Goal: Task Accomplishment & Management: Use online tool/utility

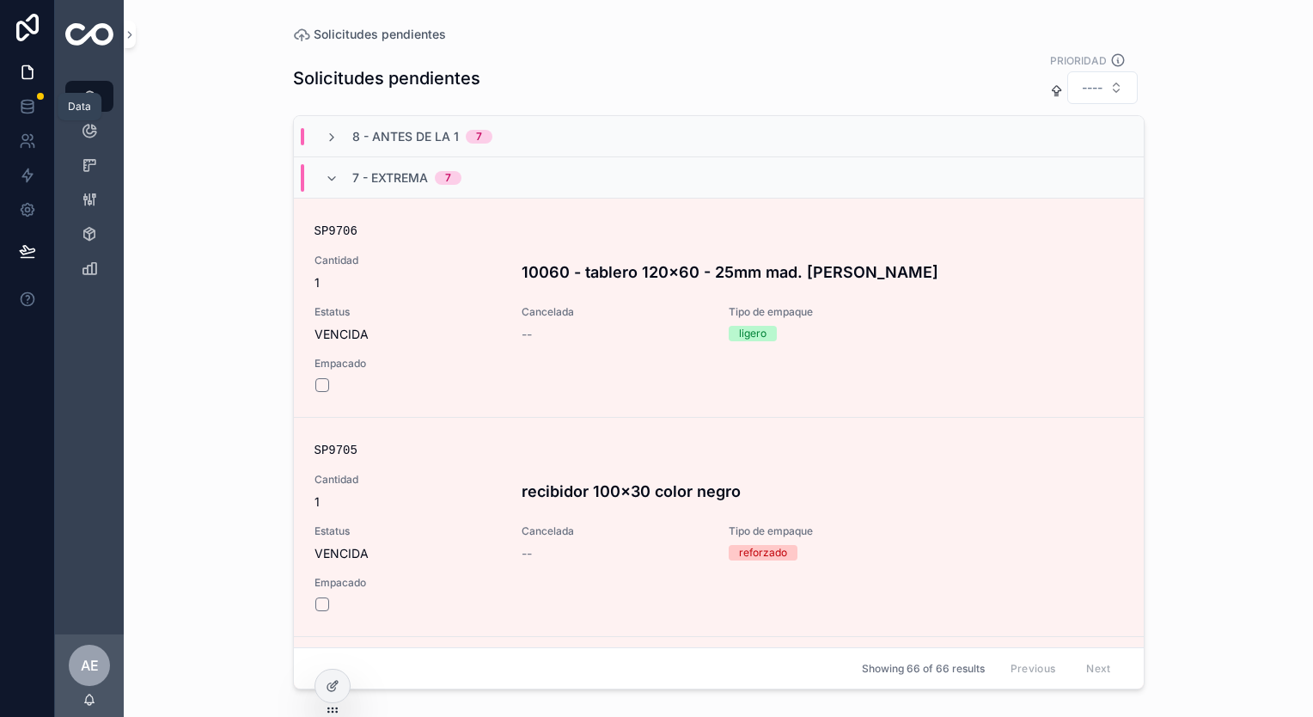
click at [20, 95] on link at bounding box center [27, 106] width 54 height 34
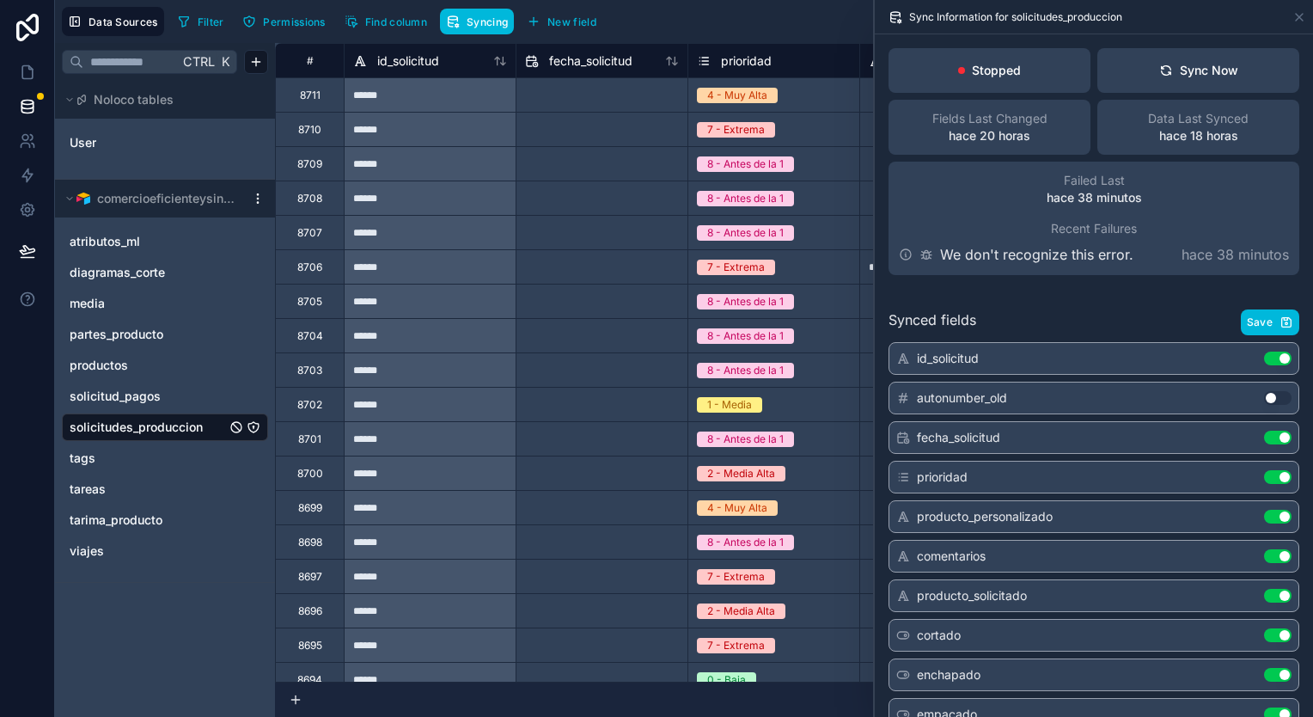
click at [1159, 76] on icon at bounding box center [1166, 71] width 14 height 14
click at [1167, 67] on div "Sync Now" at bounding box center [1198, 70] width 79 height 17
click at [1230, 67] on button "Sync Now" at bounding box center [1198, 70] width 202 height 45
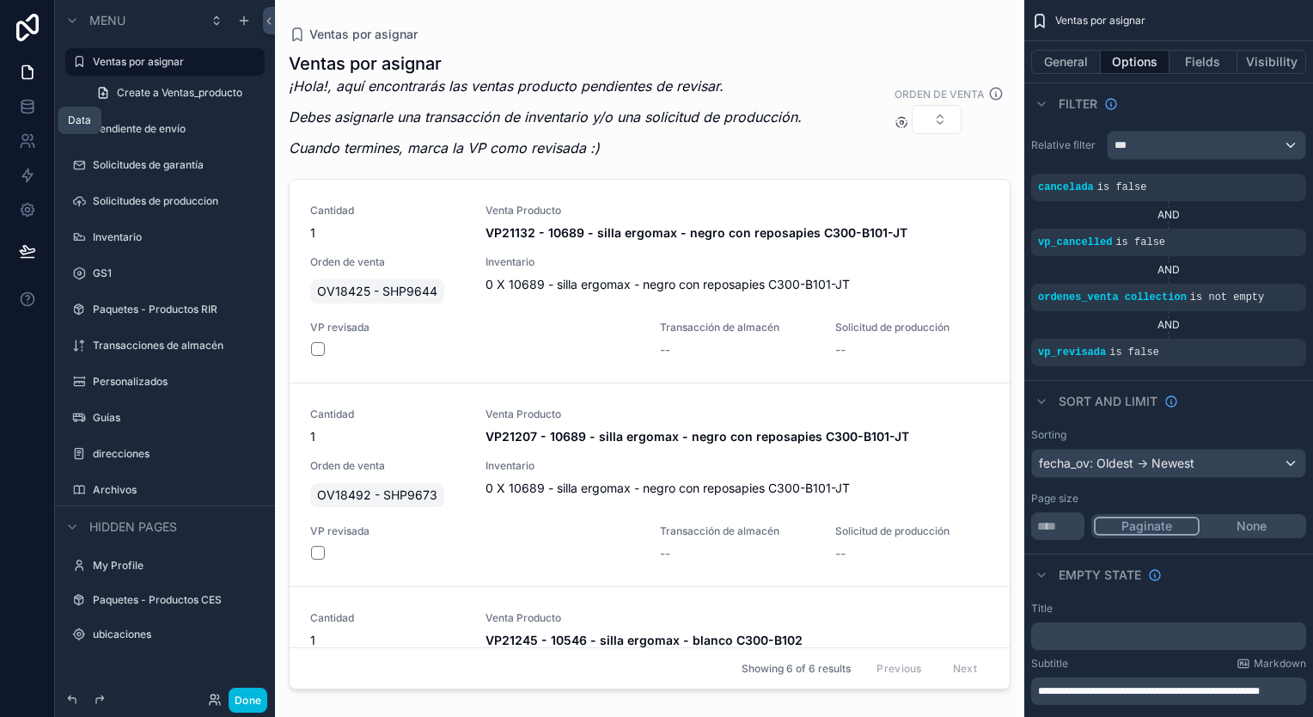
click at [21, 101] on icon at bounding box center [27, 106] width 17 height 17
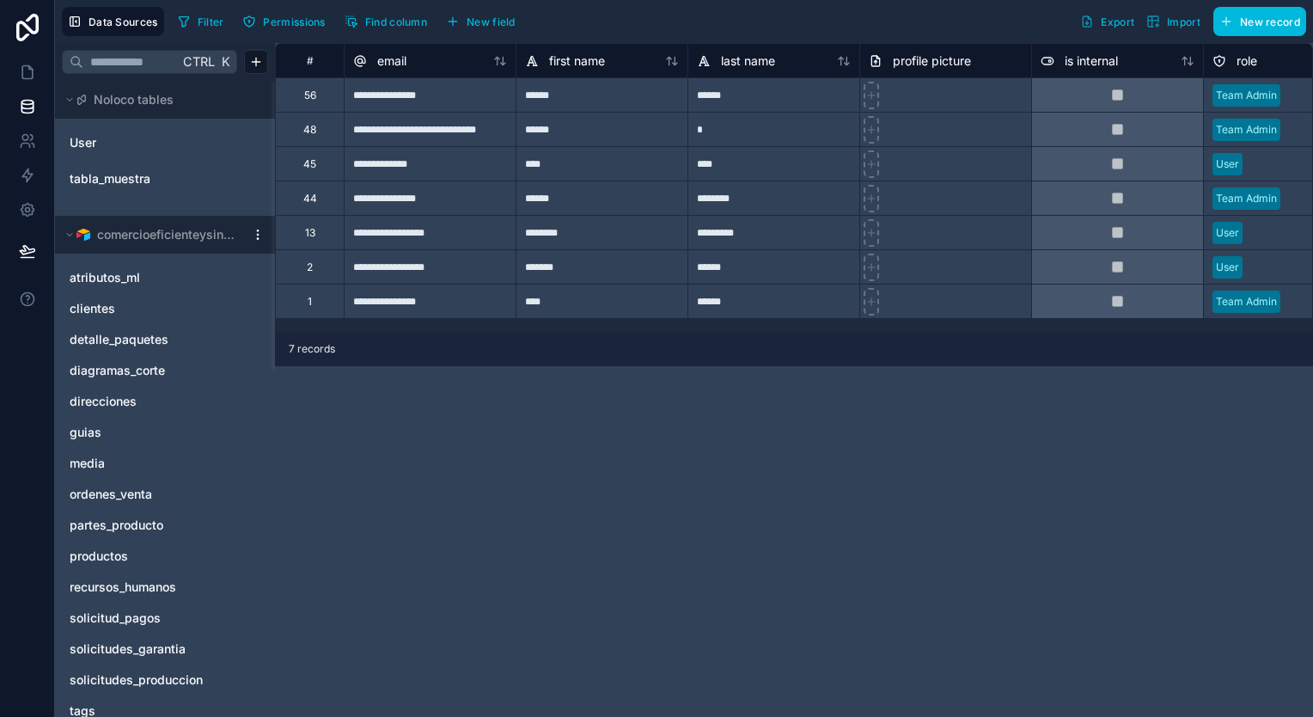
click at [126, 491] on span "ordenes_venta" at bounding box center [111, 493] width 82 height 17
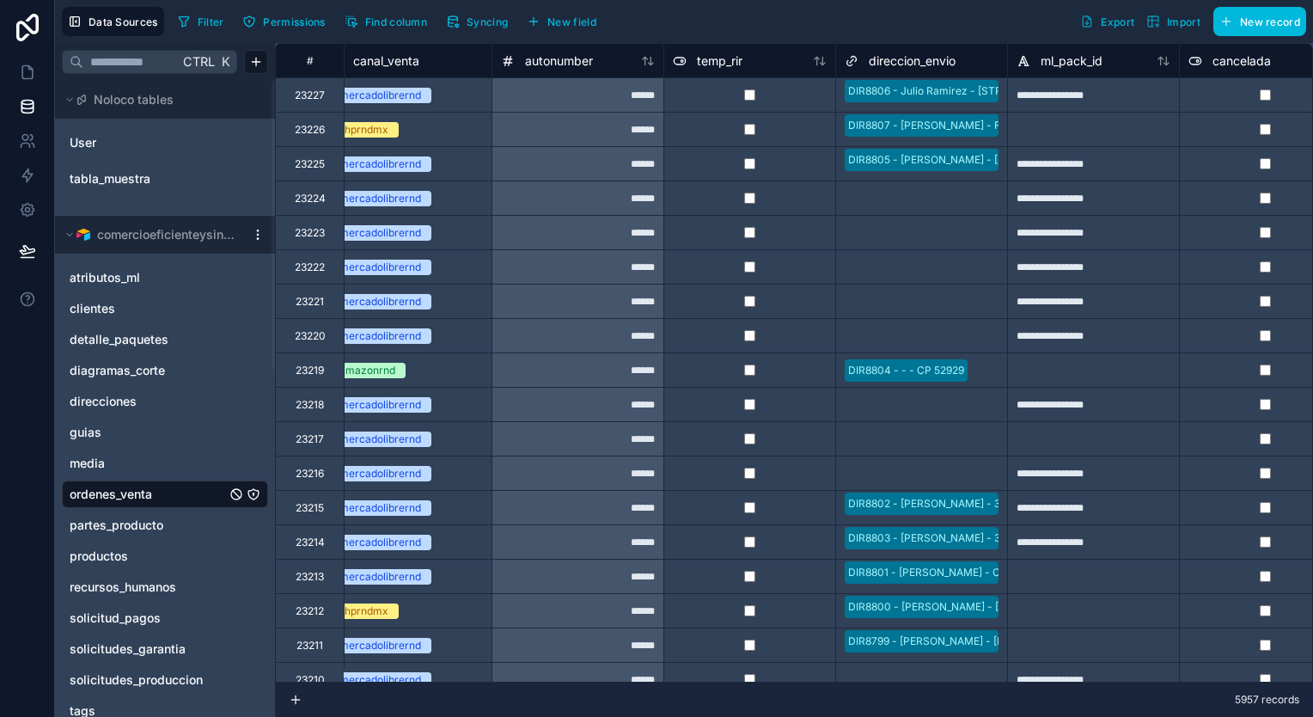
scroll to position [0, 2865]
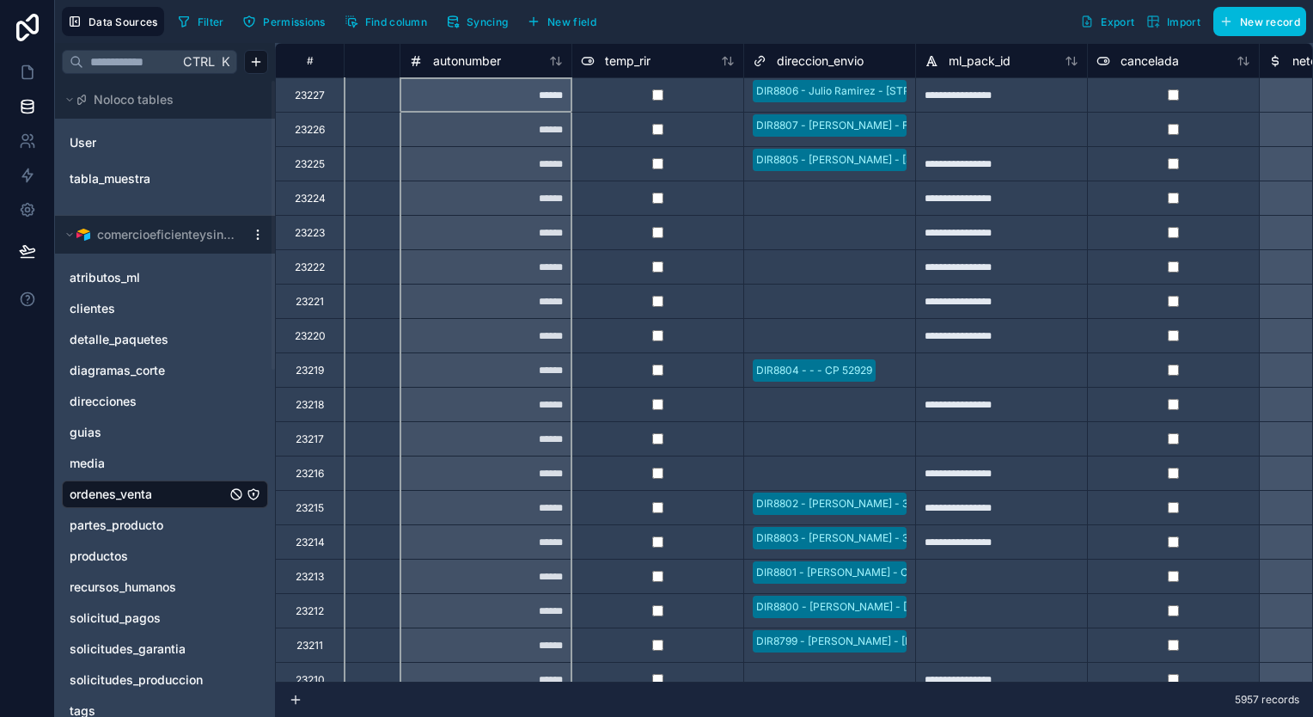
click at [560, 62] on icon at bounding box center [559, 61] width 4 height 8
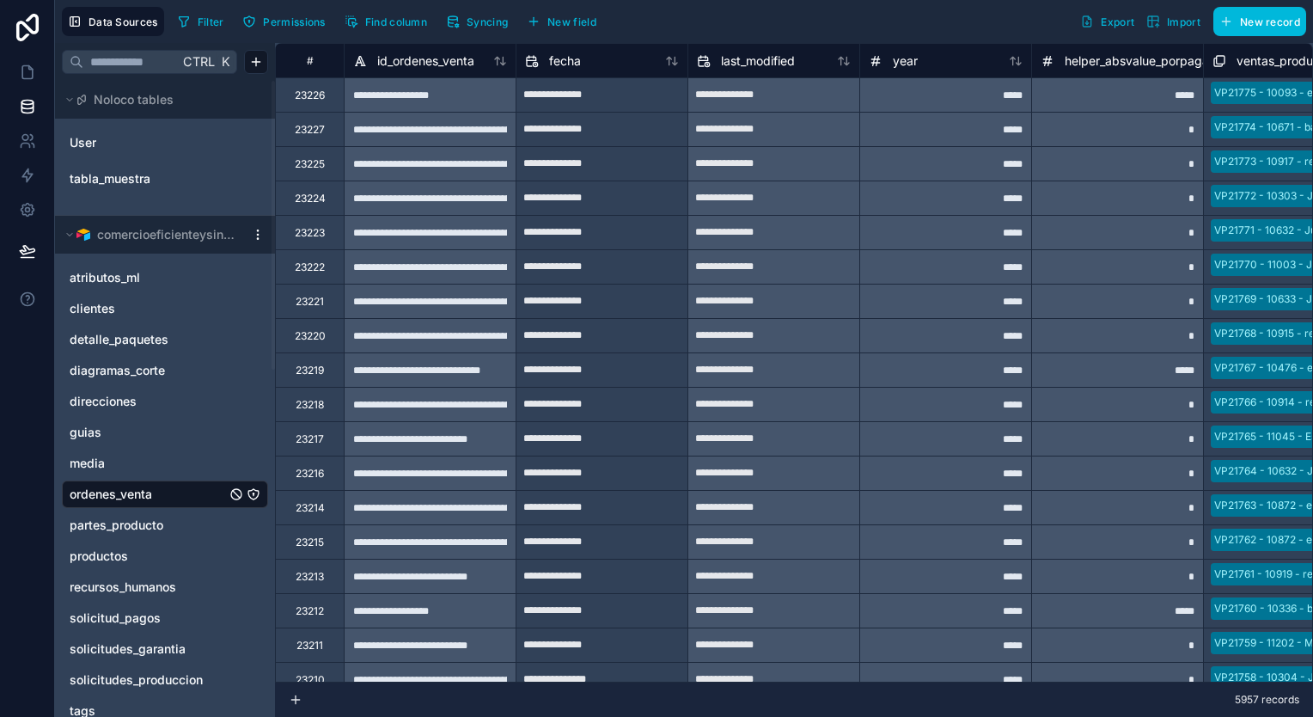
click at [476, 20] on span "Syncing" at bounding box center [487, 21] width 41 height 13
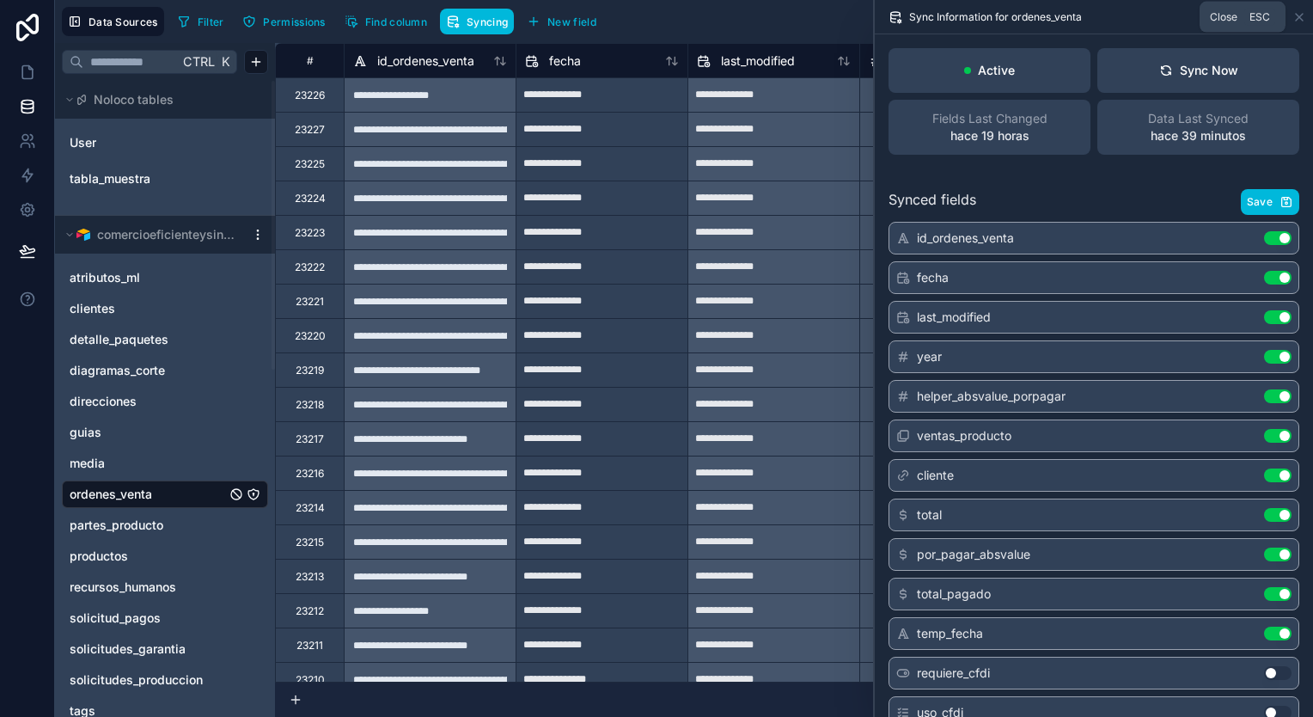
click at [1300, 12] on icon at bounding box center [1299, 17] width 14 height 14
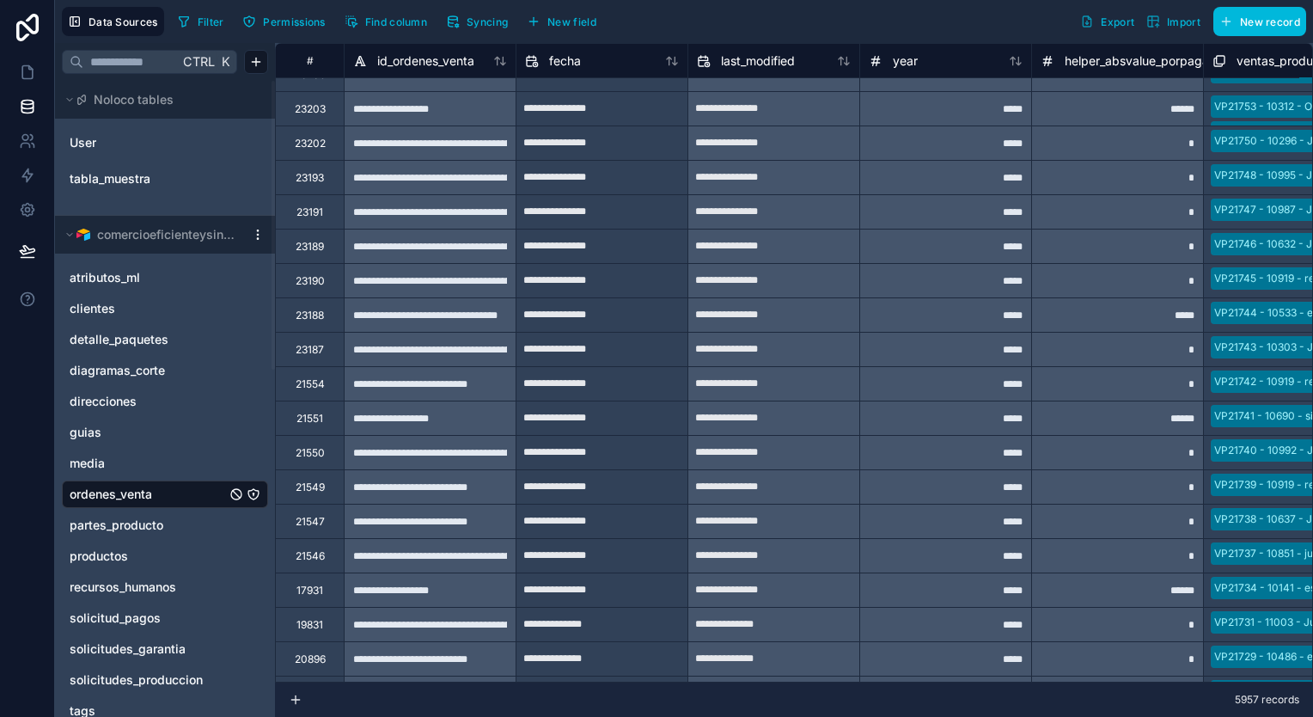
scroll to position [773, 0]
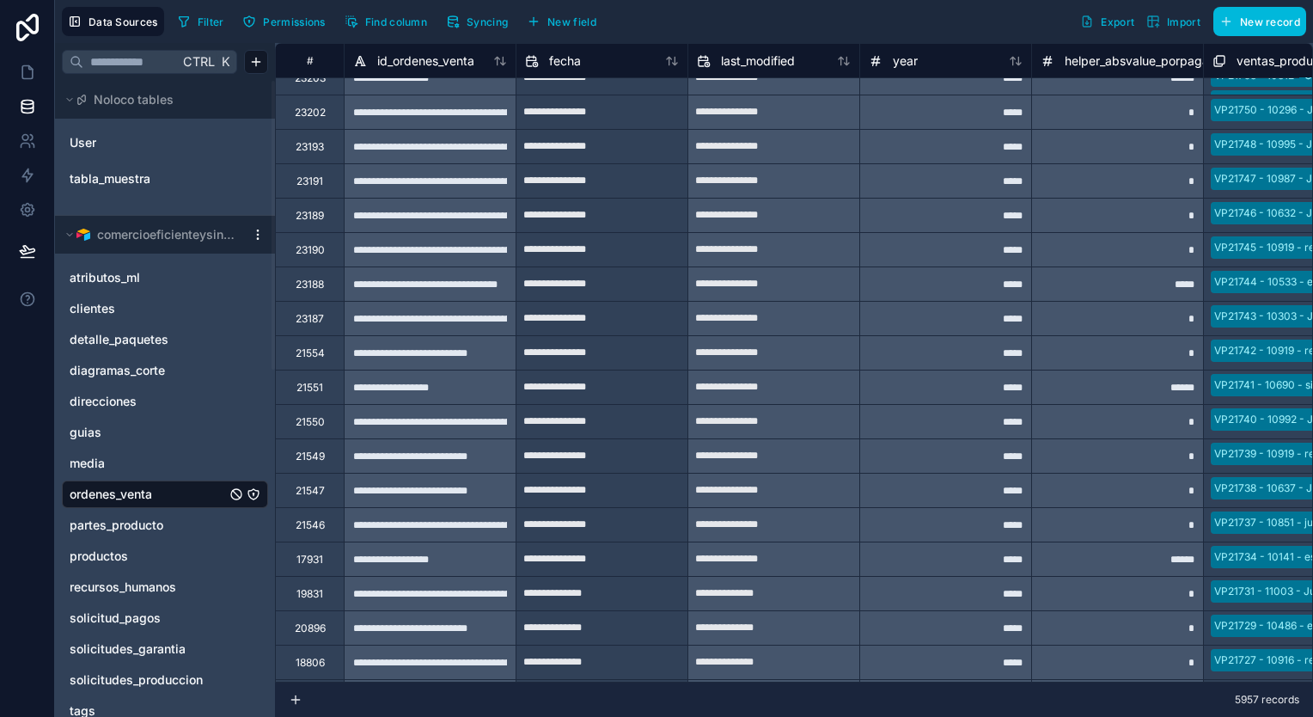
click at [482, 27] on span "Syncing" at bounding box center [487, 21] width 41 height 13
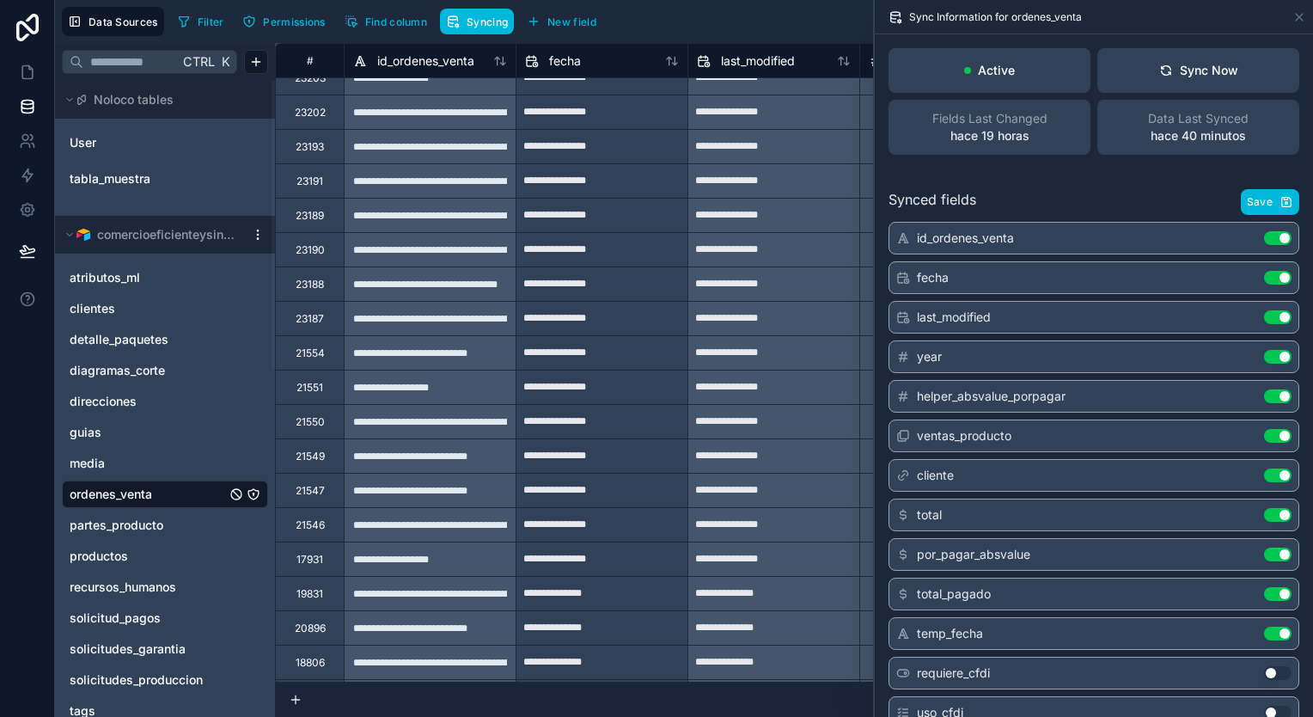
click at [1236, 62] on button "Sync Now" at bounding box center [1198, 70] width 202 height 45
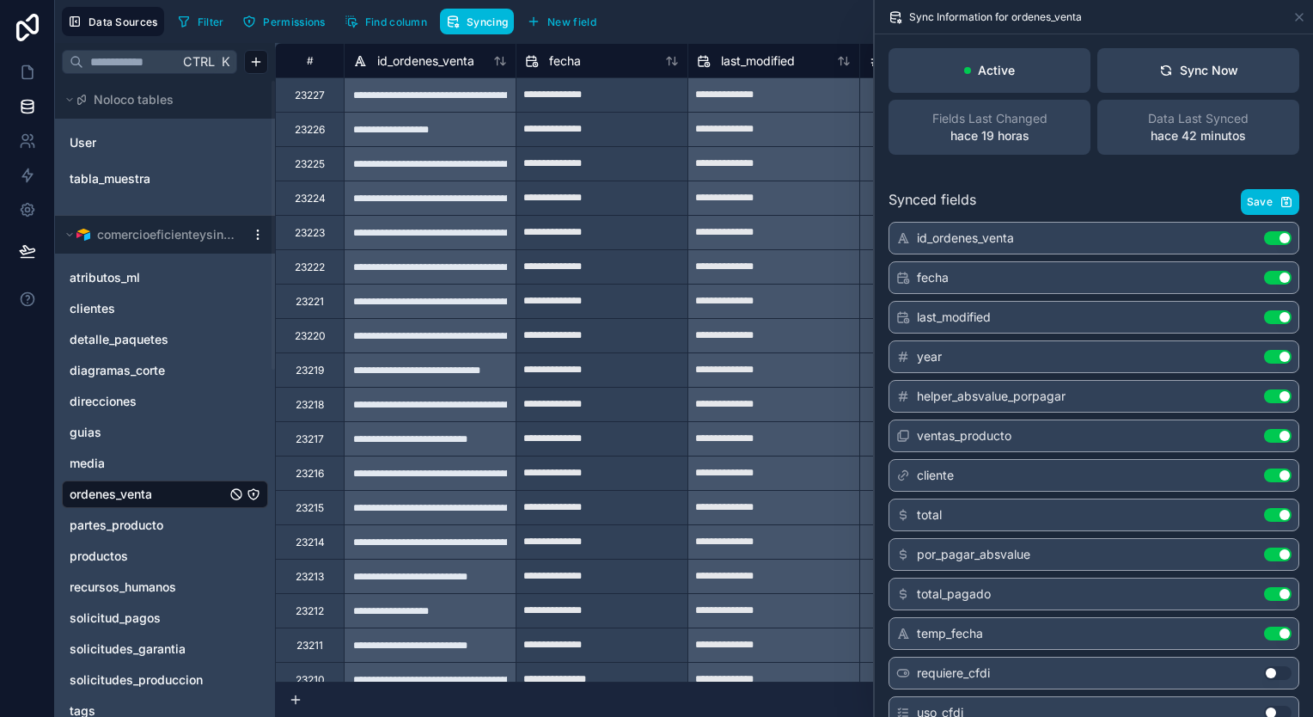
click at [1210, 81] on button "Sync Now" at bounding box center [1198, 70] width 202 height 45
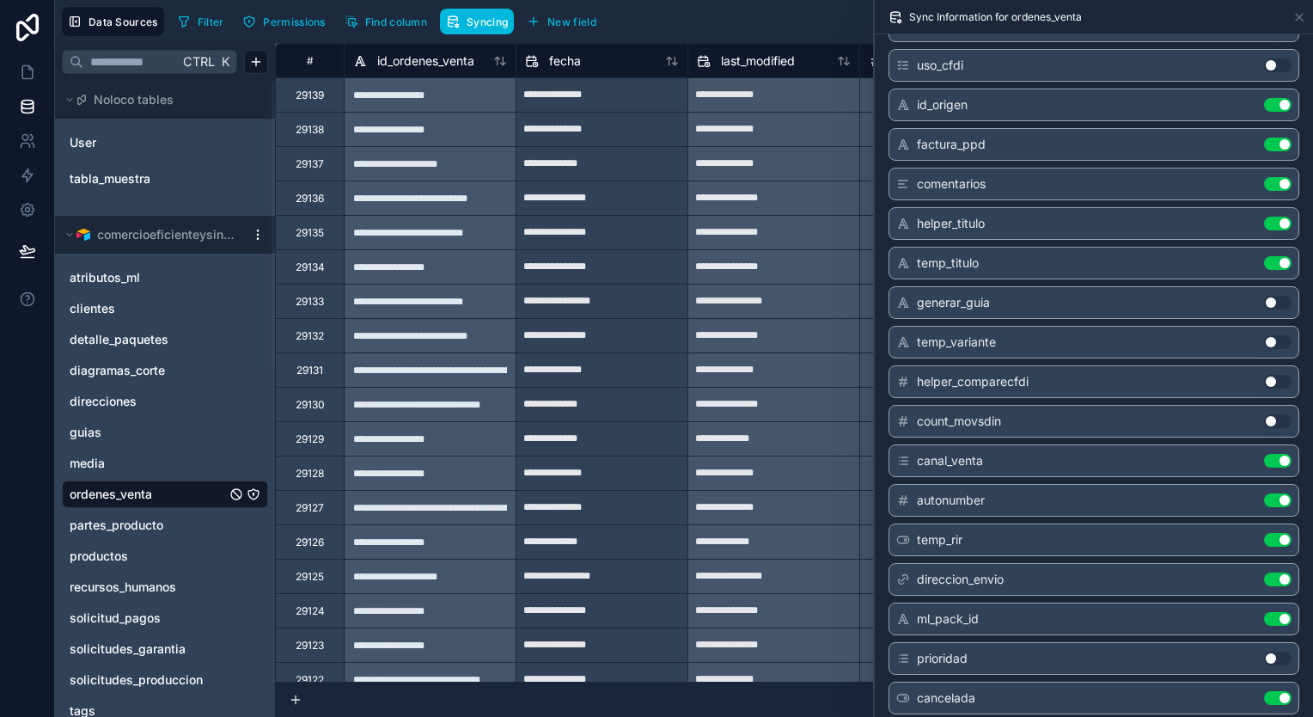
scroll to position [687, 0]
click at [713, 39] on div "Data Sources Filter Permissions Find column Syncing New field Export Import New…" at bounding box center [684, 21] width 1258 height 43
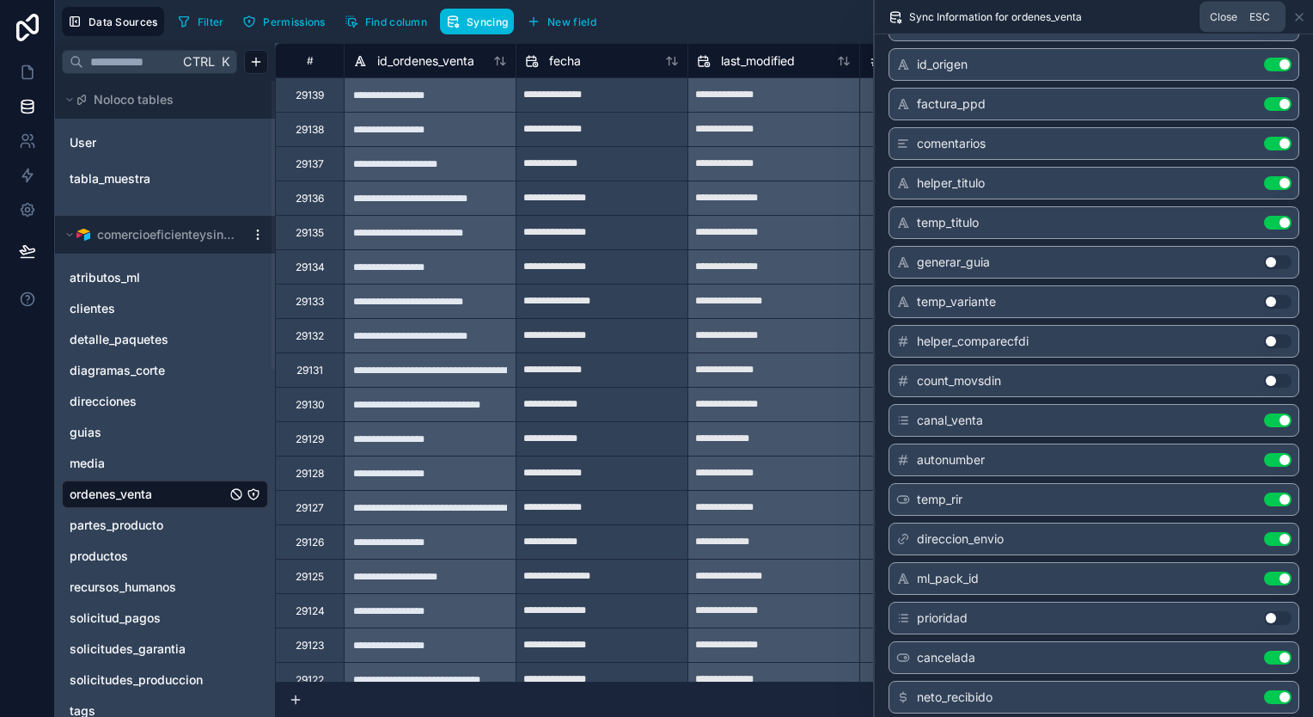
click at [1299, 15] on icon at bounding box center [1299, 17] width 7 height 7
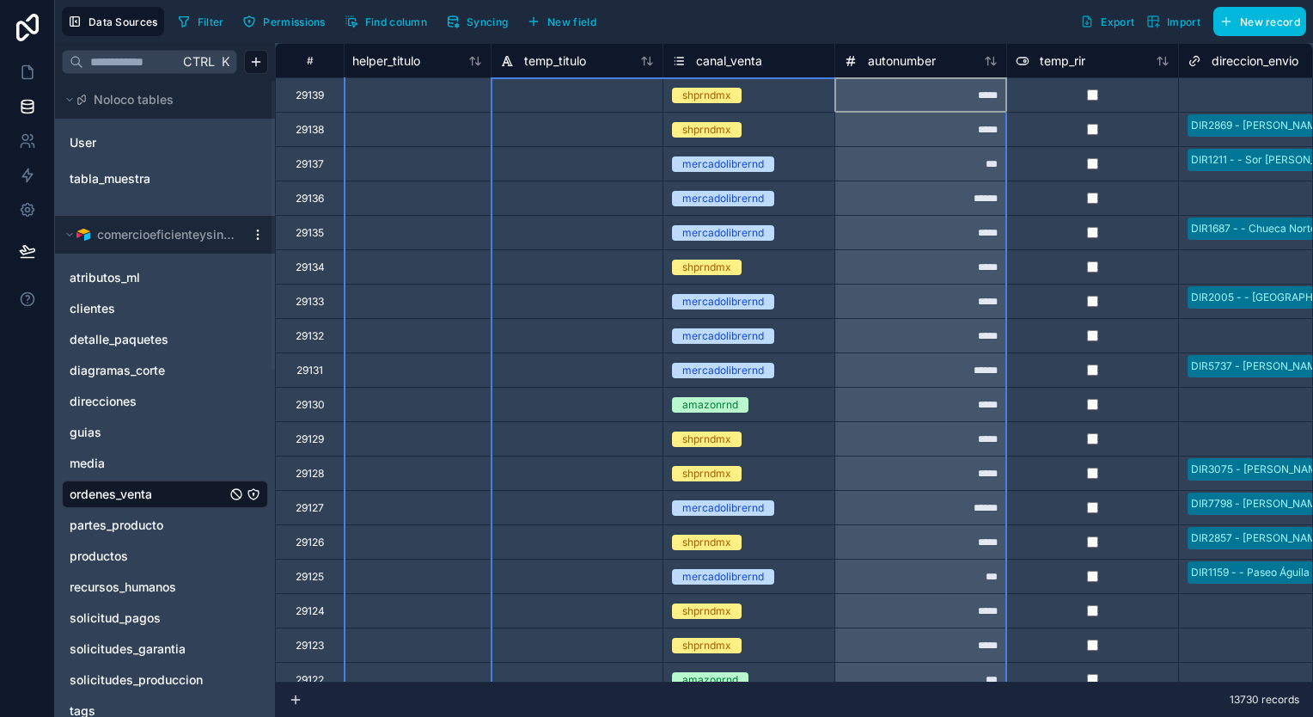
scroll to position [0, 2406]
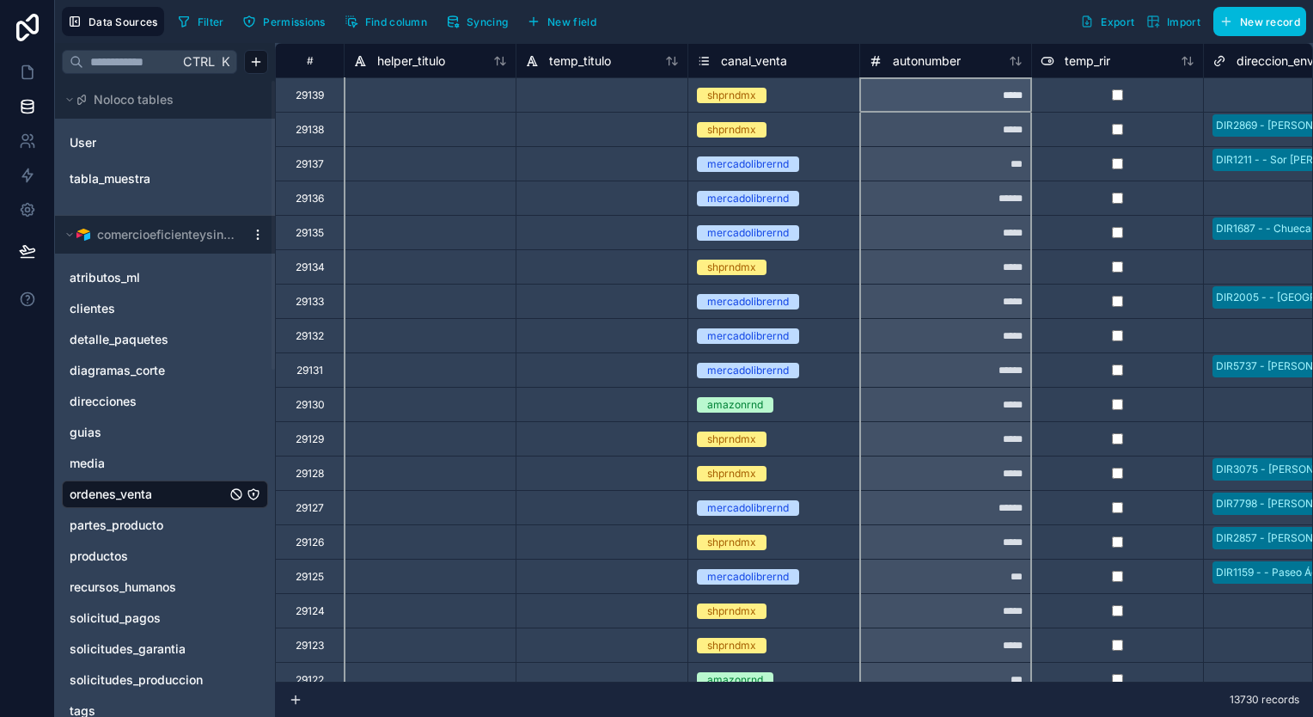
click at [961, 64] on div "autonumber" at bounding box center [946, 61] width 154 height 21
click at [1016, 62] on icon at bounding box center [1018, 61] width 4 height 8
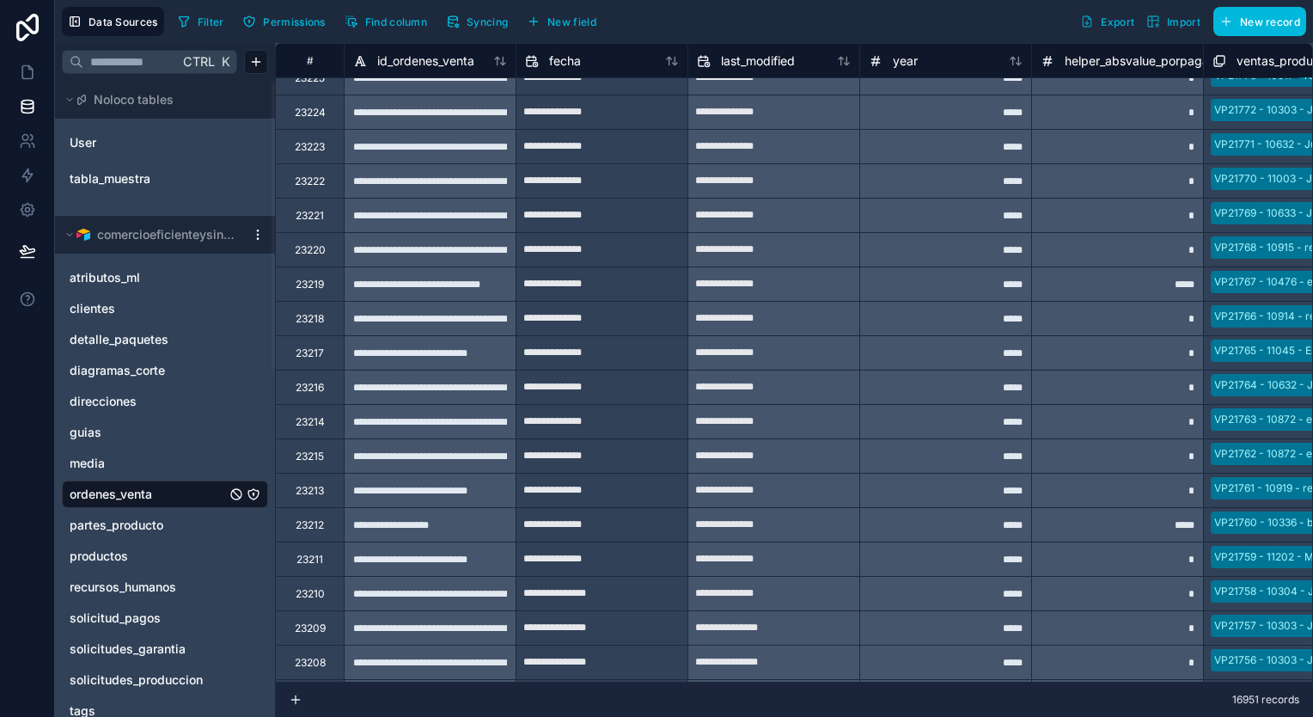
scroll to position [0, 0]
